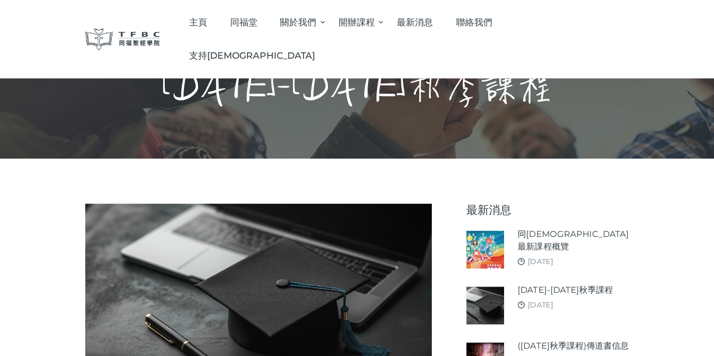
scroll to position [113, 0]
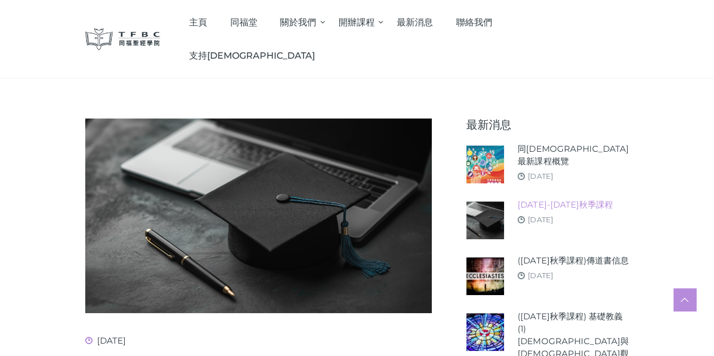
click at [582, 211] on link "[DATE]-[DATE]秋季課程" at bounding box center [565, 205] width 95 height 12
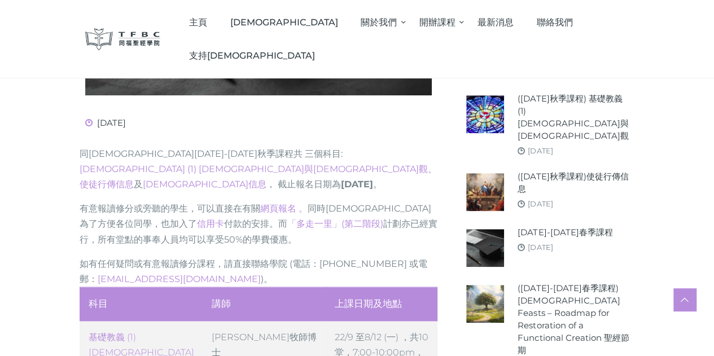
scroll to position [282, 0]
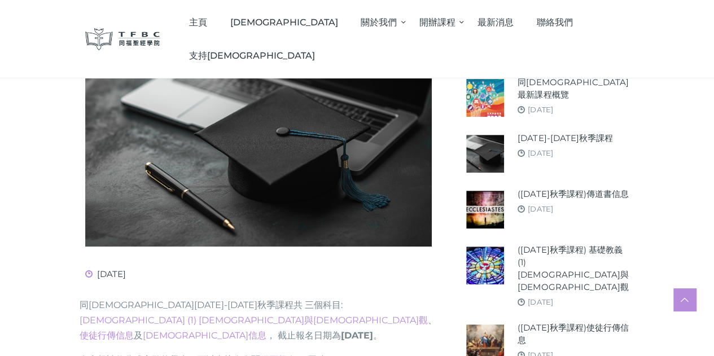
scroll to position [113, 0]
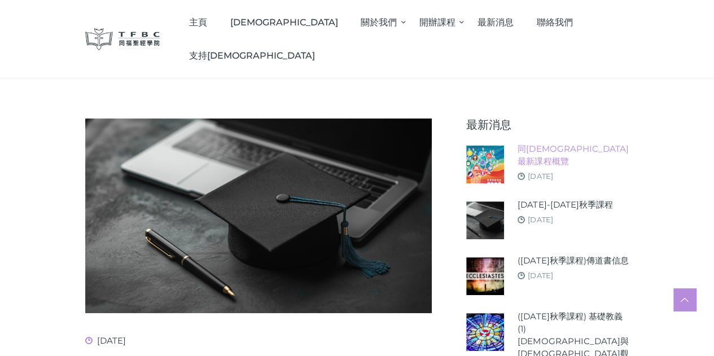
click at [576, 164] on link "同[DEMOGRAPHIC_DATA]最新課程概覽" at bounding box center [573, 155] width 111 height 25
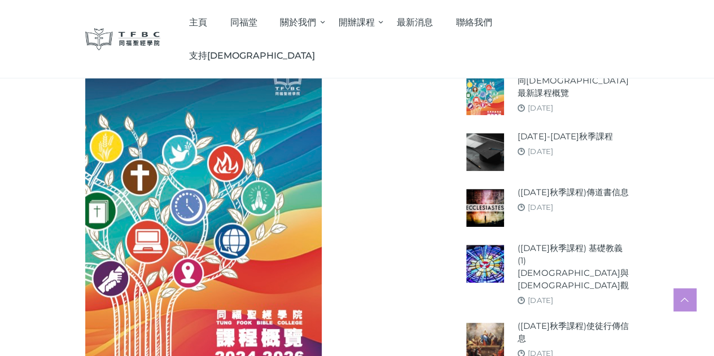
scroll to position [169, 0]
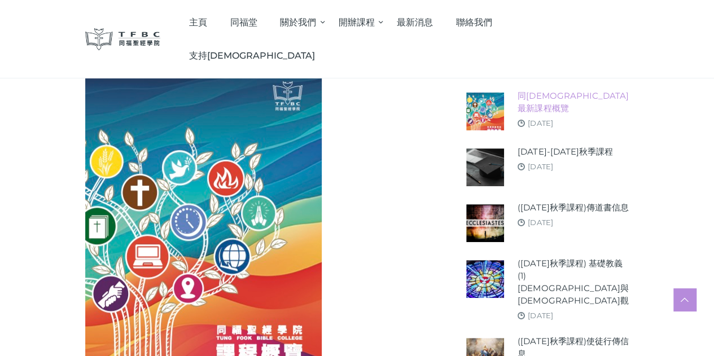
click at [579, 107] on link "同[DEMOGRAPHIC_DATA]最新課程概覽" at bounding box center [573, 102] width 111 height 25
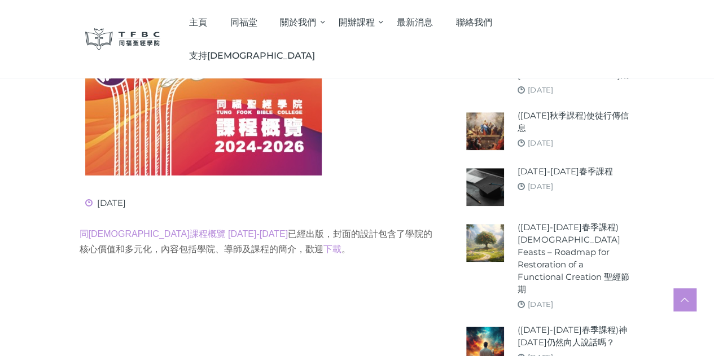
scroll to position [339, 0]
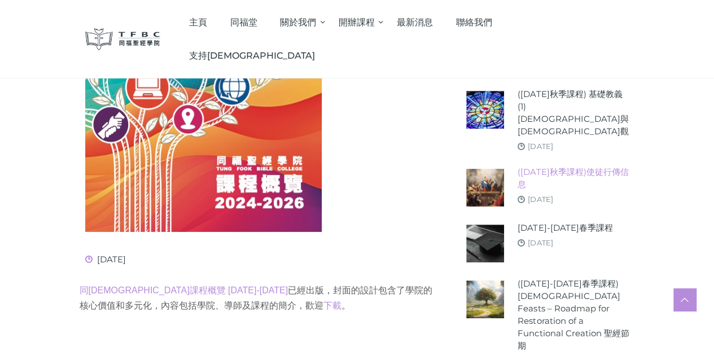
click at [608, 166] on link "([DATE]秋季課程)使徒行傳信息" at bounding box center [573, 178] width 111 height 25
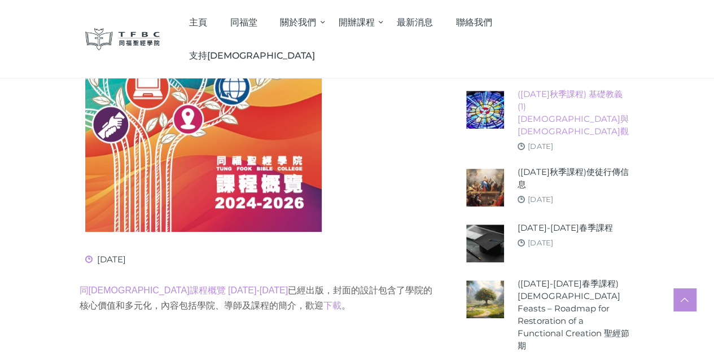
click at [620, 106] on link "([DATE]秋季課程) 基礎教義 (1) [DEMOGRAPHIC_DATA]與[DEMOGRAPHIC_DATA]觀" at bounding box center [573, 113] width 111 height 50
